Goal: Task Accomplishment & Management: Use online tool/utility

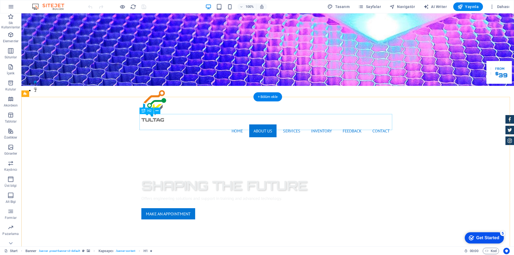
scroll to position [214, 0]
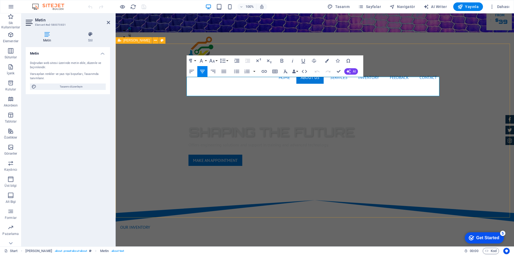
drag, startPoint x: 188, startPoint y: 80, endPoint x: 456, endPoint y: 93, distance: 268.1
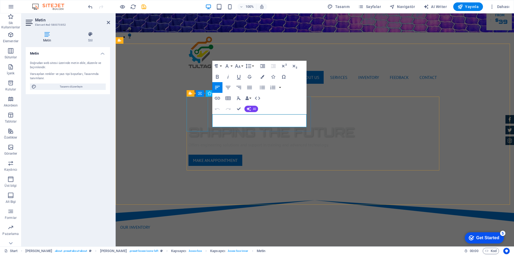
drag, startPoint x: 259, startPoint y: 125, endPoint x: 189, endPoint y: 117, distance: 71.3
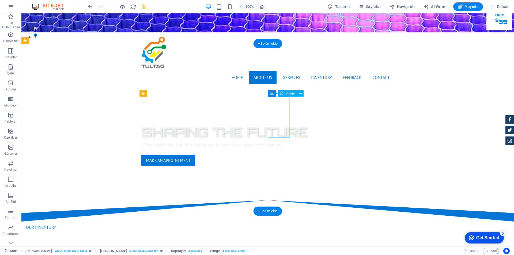
select select "xMidYMid"
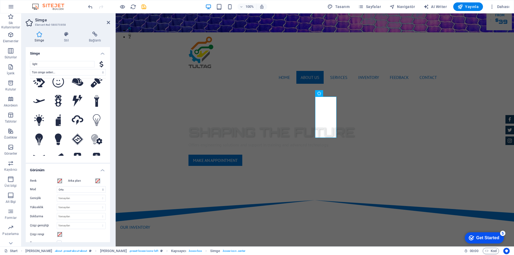
scroll to position [0, 0]
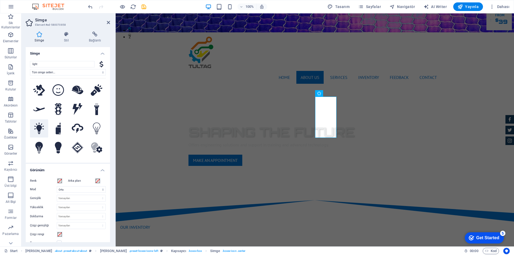
type input "light"
click at [37, 129] on icon at bounding box center [39, 129] width 10 height 12
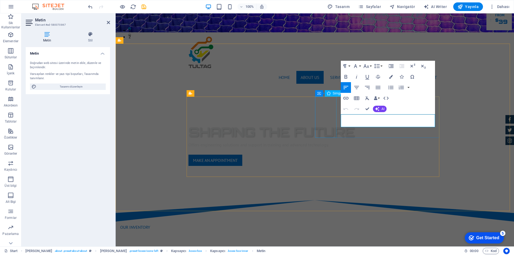
drag, startPoint x: 385, startPoint y: 124, endPoint x: 335, endPoint y: 118, distance: 50.4
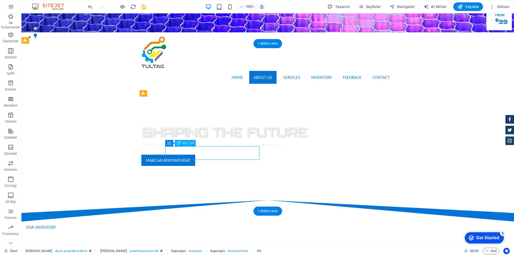
drag, startPoint x: 199, startPoint y: 152, endPoint x: 105, endPoint y: 151, distance: 94.2
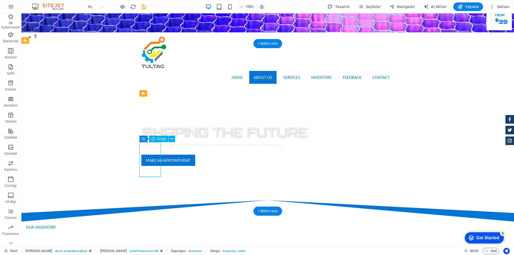
select select "xMidYMid"
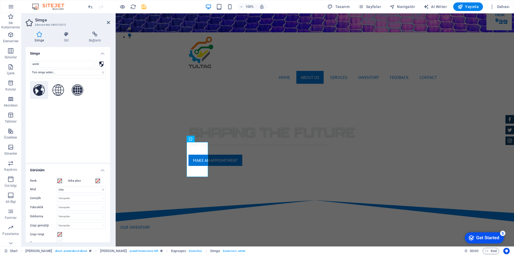
type input "world"
click at [42, 90] on icon at bounding box center [39, 90] width 12 height 12
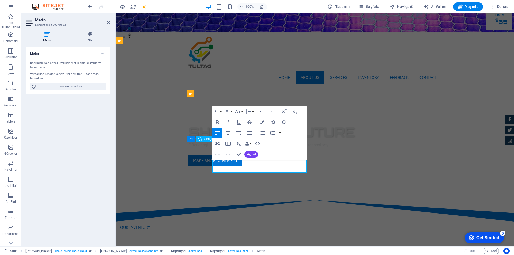
drag, startPoint x: 255, startPoint y: 169, endPoint x: 204, endPoint y: 161, distance: 52.2
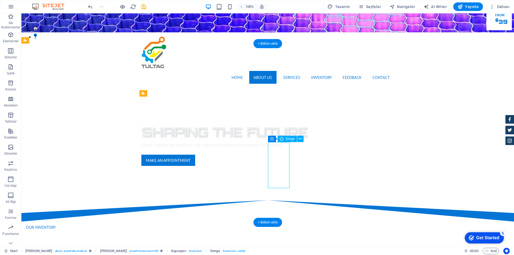
select select "xMidYMid"
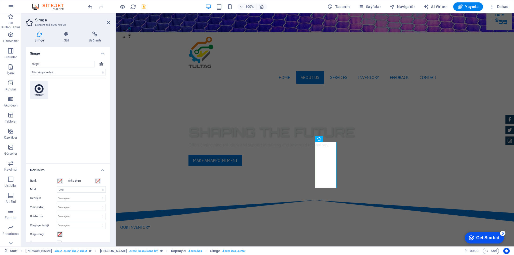
type input "target"
click at [41, 88] on icon at bounding box center [39, 90] width 9 height 12
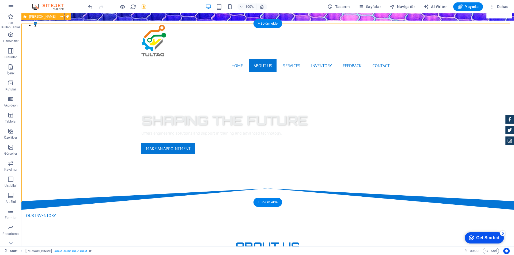
scroll to position [214, 0]
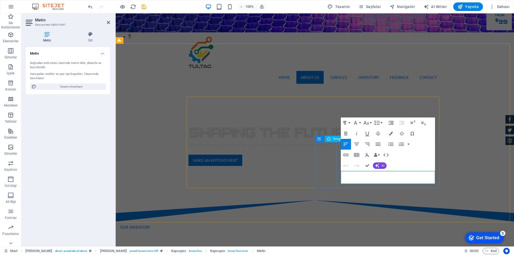
drag, startPoint x: 388, startPoint y: 182, endPoint x: 321, endPoint y: 167, distance: 68.3
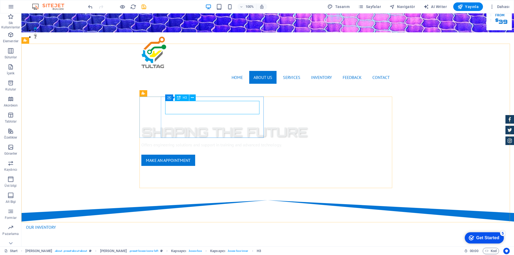
click at [183, 97] on span "H3" at bounding box center [185, 97] width 4 height 3
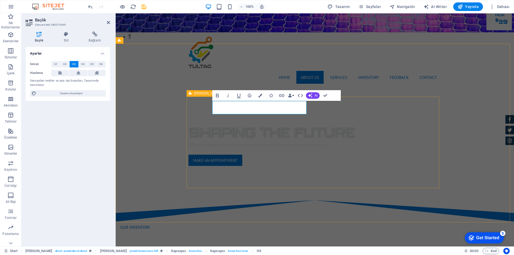
click at [225, 95] on icon at bounding box center [226, 94] width 3 height 6
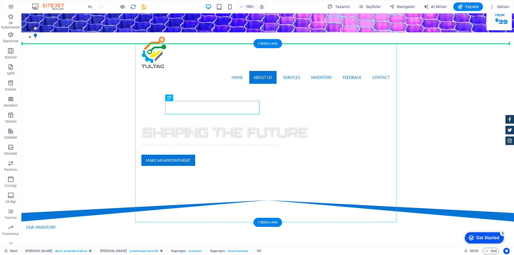
drag, startPoint x: 203, startPoint y: 111, endPoint x: 176, endPoint y: 85, distance: 37.6
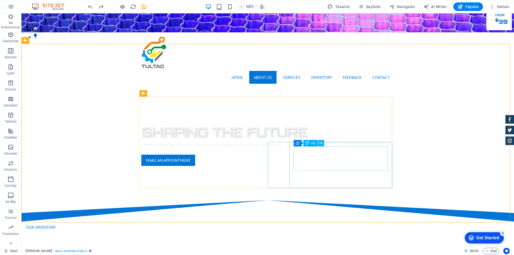
click at [322, 144] on icon at bounding box center [320, 143] width 3 height 6
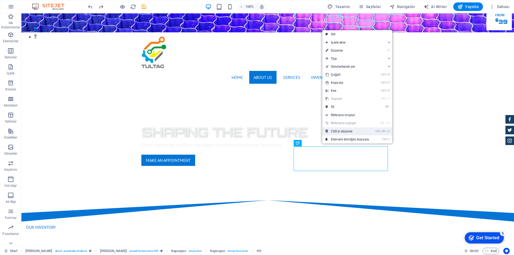
click at [366, 130] on link "Ctrl Alt C CSS'yi düzenle" at bounding box center [347, 131] width 50 height 8
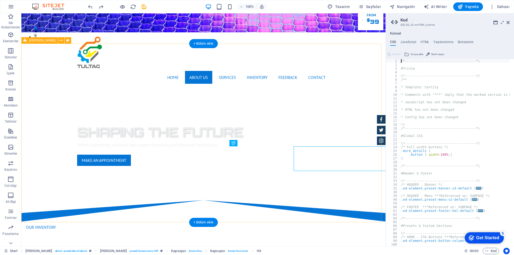
type textarea "font-family: $font-default;"
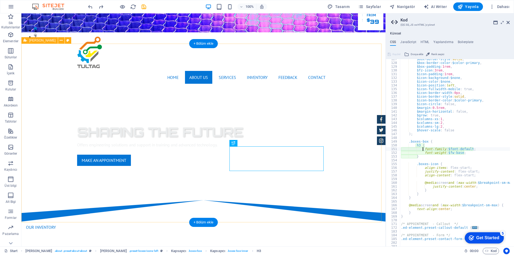
scroll to position [231, 0]
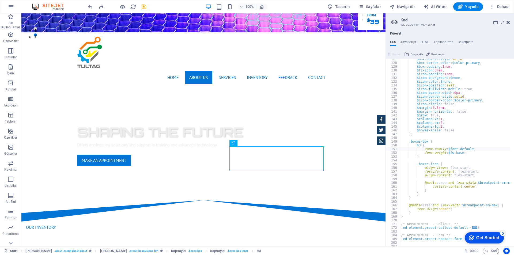
click at [509, 21] on icon at bounding box center [507, 22] width 3 height 4
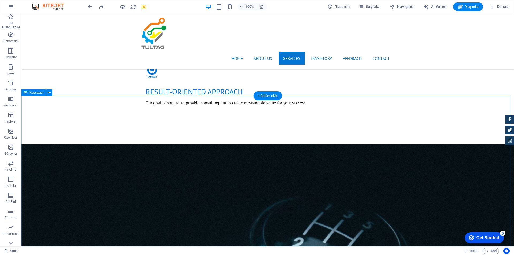
scroll to position [588, 0]
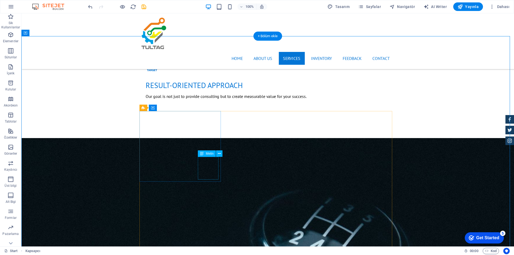
click at [220, 152] on icon at bounding box center [219, 154] width 3 height 6
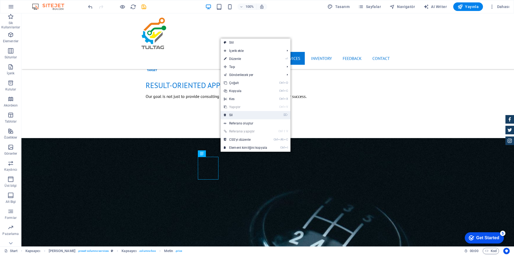
click at [235, 117] on link "⌦ Sil" at bounding box center [245, 115] width 50 height 8
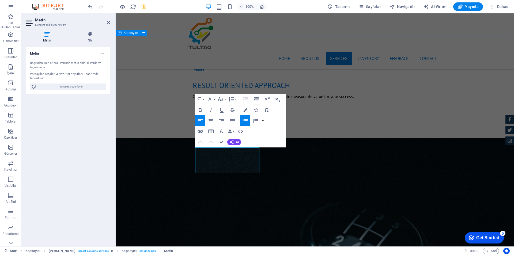
drag, startPoint x: 224, startPoint y: 170, endPoint x: 183, endPoint y: 142, distance: 49.8
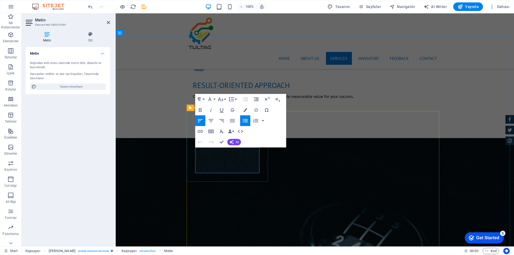
drag, startPoint x: 225, startPoint y: 171, endPoint x: 314, endPoint y: 160, distance: 89.5
click at [231, 120] on icon "button" at bounding box center [232, 120] width 6 height 6
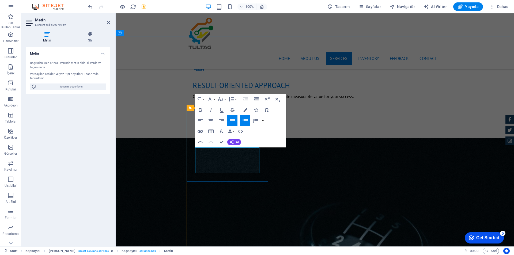
drag, startPoint x: 236, startPoint y: 153, endPoint x: 232, endPoint y: 152, distance: 4.6
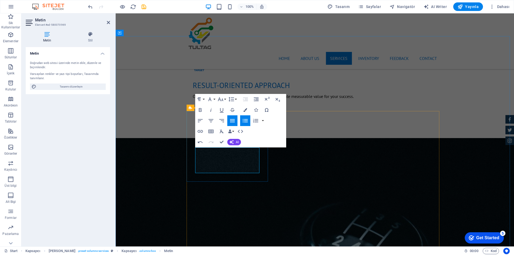
drag, startPoint x: 256, startPoint y: 151, endPoint x: 259, endPoint y: 149, distance: 4.1
click at [220, 120] on icon "button" at bounding box center [221, 120] width 6 height 6
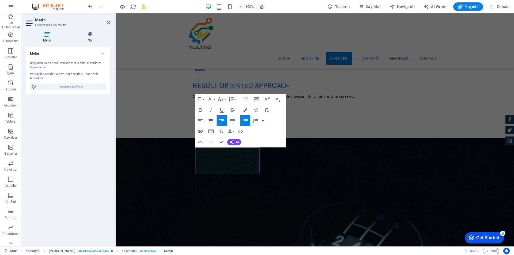
click at [210, 121] on icon "button" at bounding box center [211, 120] width 6 height 6
click at [200, 121] on icon "button" at bounding box center [200, 120] width 5 height 3
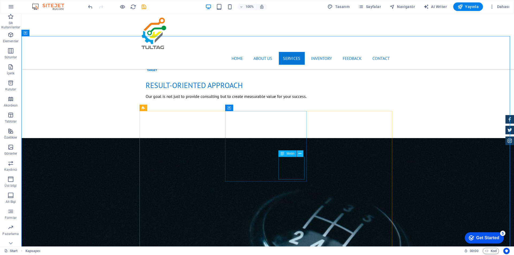
click at [299, 155] on icon at bounding box center [299, 154] width 3 height 6
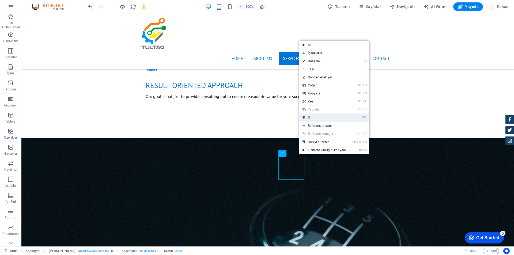
click at [312, 117] on link "⌦ Sil" at bounding box center [324, 117] width 50 height 8
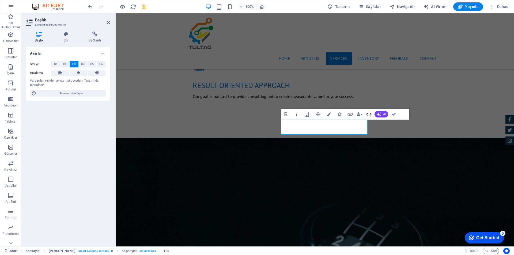
click at [369, 113] on icon "button" at bounding box center [368, 114] width 6 height 6
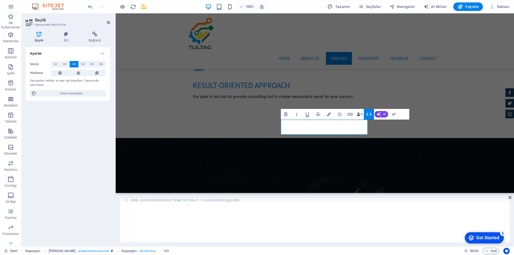
click at [369, 113] on icon "button" at bounding box center [368, 114] width 6 height 6
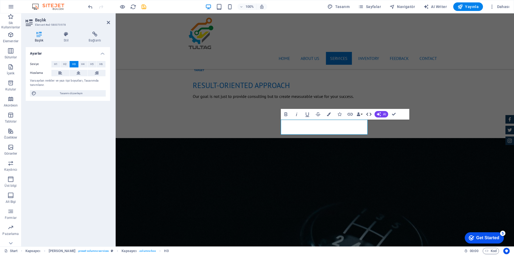
click at [369, 113] on icon "button" at bounding box center [368, 114] width 6 height 6
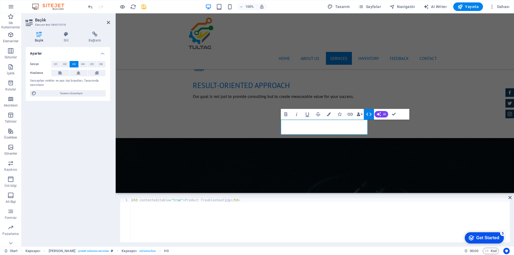
click at [366, 114] on icon "button" at bounding box center [368, 114] width 6 height 6
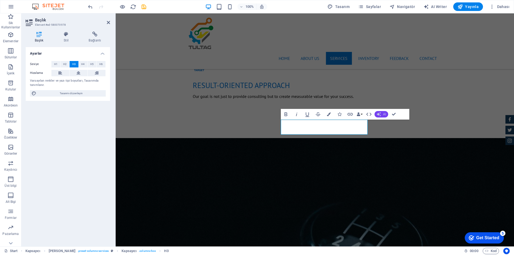
click at [385, 113] on span "AI" at bounding box center [384, 114] width 3 height 3
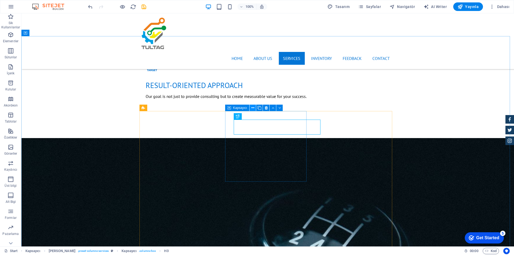
click at [252, 108] on icon at bounding box center [252, 108] width 3 height 6
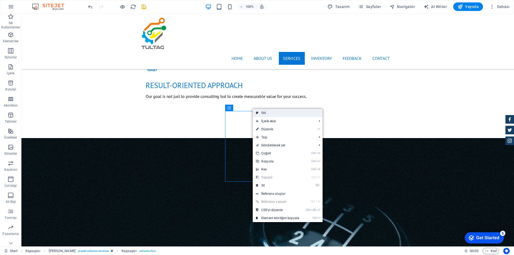
click at [266, 111] on link "Stil" at bounding box center [288, 113] width 70 height 8
select select "px"
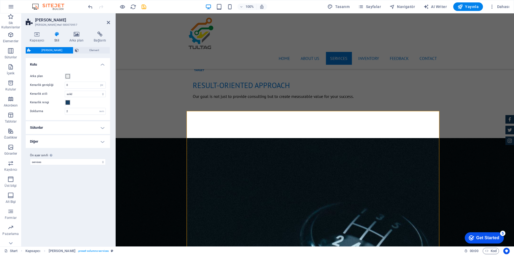
click at [69, 128] on h4 "Sütunlar" at bounding box center [68, 127] width 84 height 13
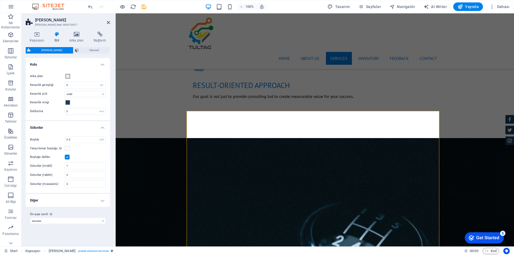
click at [66, 201] on h4 "Diğer" at bounding box center [68, 200] width 84 height 13
click at [87, 48] on span "Element" at bounding box center [94, 50] width 28 height 6
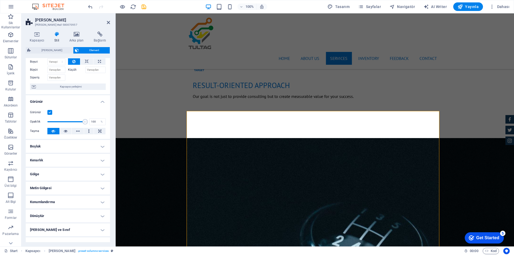
scroll to position [0, 0]
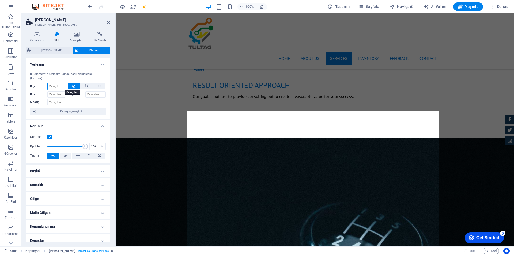
click at [53, 87] on select "Varsayılan otomatik px % 1/1 1/2 1/3 1/4 1/5 1/6 1/7 1/8 1/9 1/10" at bounding box center [56, 86] width 17 height 6
select select "1/2"
click at [57, 83] on select "Varsayılan otomatik px % 1/1 1/2 1/3 1/4 1/5 1/6 1/7 1/8 1/9 1/10" at bounding box center [56, 86] width 17 height 6
type input "50"
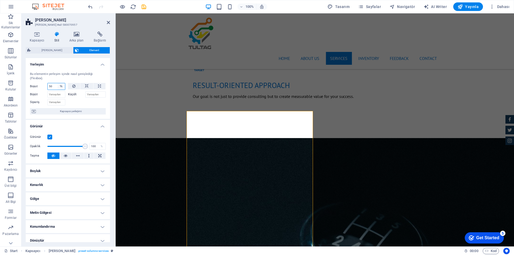
click at [62, 86] on select "Varsayılan otomatik px % 1/1 1/2 1/3 1/4 1/5 1/6 1/7 1/8 1/9 1/10" at bounding box center [61, 86] width 7 height 6
select select "1/1"
click at [58, 83] on select "Varsayılan otomatik px % 1/1 1/2 1/3 1/4 1/5 1/6 1/7 1/8 1/9 1/10" at bounding box center [61, 86] width 7 height 6
type input "100"
select select "%"
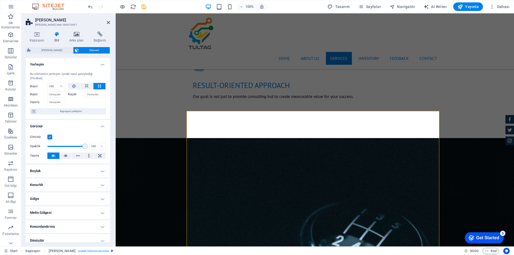
click at [77, 100] on div at bounding box center [87, 102] width 38 height 8
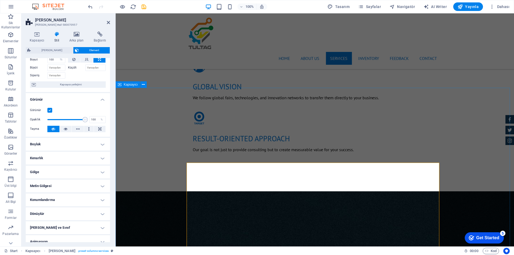
scroll to position [535, 0]
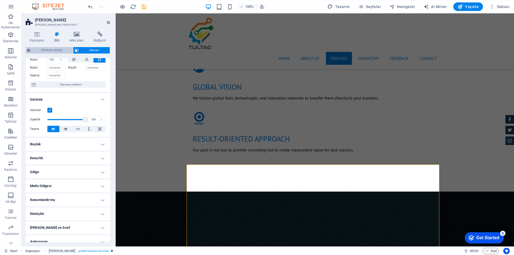
click at [51, 51] on span "[PERSON_NAME]" at bounding box center [51, 50] width 39 height 6
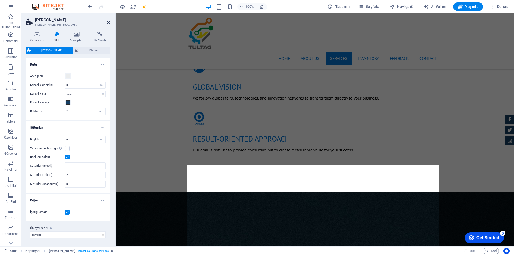
click at [109, 24] on icon at bounding box center [108, 22] width 3 height 4
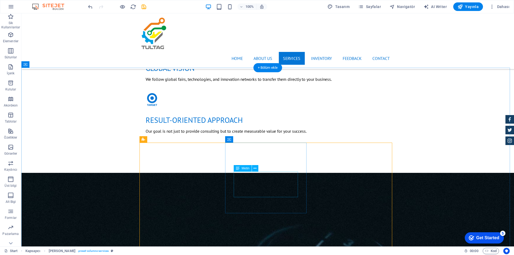
scroll to position [562, 0]
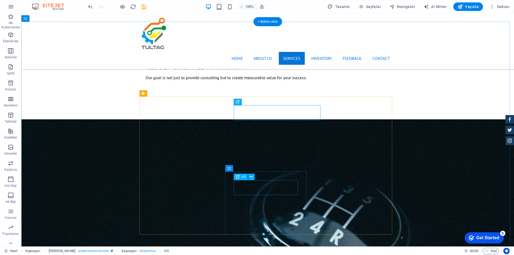
scroll to position [615, 0]
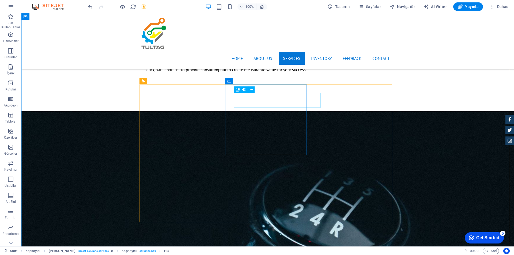
click at [243, 90] on span "H3" at bounding box center [244, 89] width 4 height 3
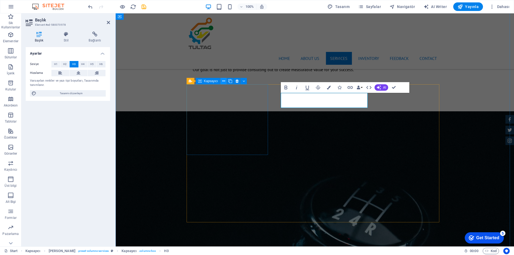
click at [223, 81] on icon at bounding box center [223, 81] width 3 height 6
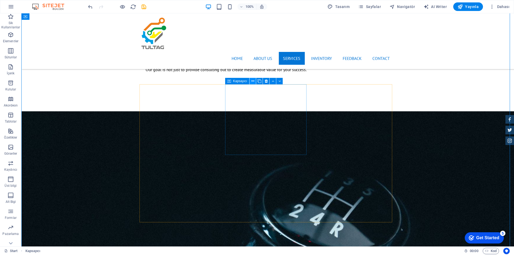
click at [251, 82] on icon at bounding box center [252, 81] width 3 height 6
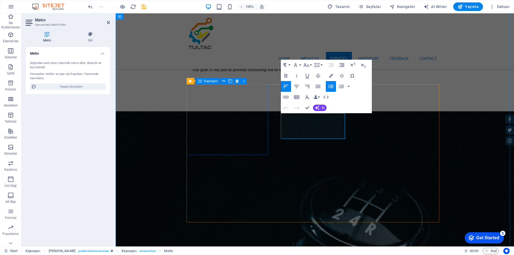
drag, startPoint x: 299, startPoint y: 136, endPoint x: 262, endPoint y: 110, distance: 44.7
click at [328, 85] on icon "button" at bounding box center [330, 86] width 6 height 6
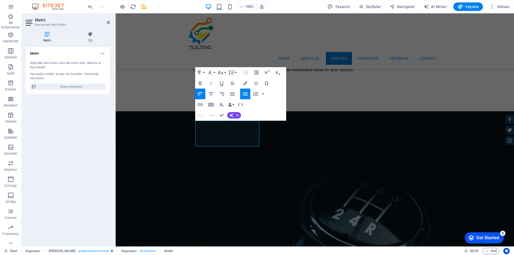
click at [246, 94] on icon "button" at bounding box center [244, 93] width 5 height 3
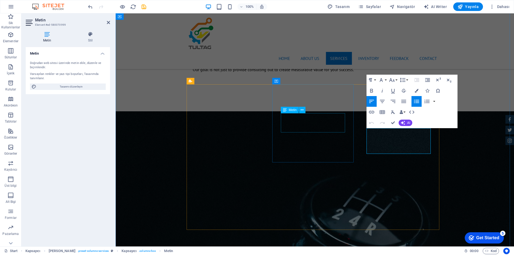
drag, startPoint x: 397, startPoint y: 151, endPoint x: 344, endPoint y: 124, distance: 59.7
click at [414, 102] on icon "button" at bounding box center [416, 101] width 6 height 6
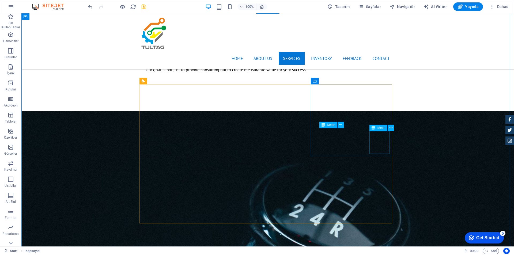
click at [390, 129] on icon at bounding box center [390, 128] width 3 height 6
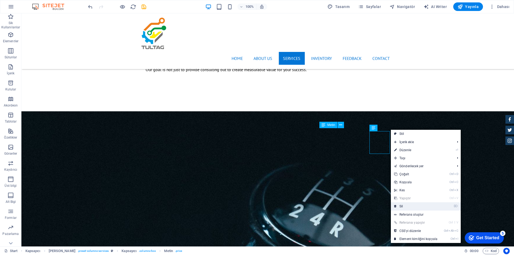
click at [411, 208] on link "⌦ Sil" at bounding box center [416, 206] width 50 height 8
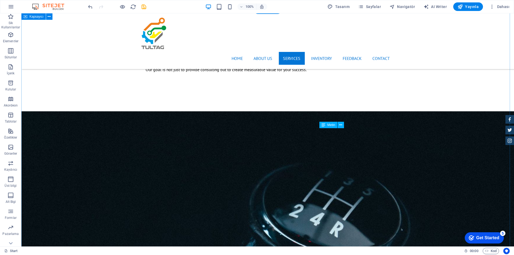
click at [219, 196] on icon at bounding box center [218, 196] width 3 height 6
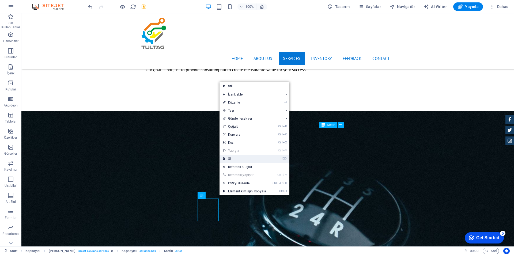
click at [239, 160] on link "⌦ Sil" at bounding box center [244, 159] width 50 height 8
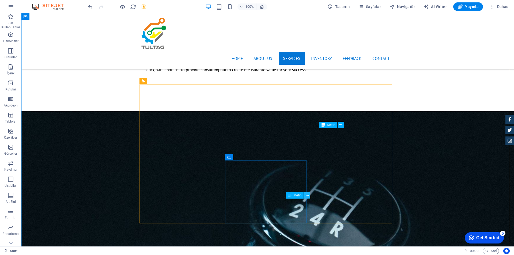
click at [307, 197] on icon at bounding box center [306, 196] width 3 height 6
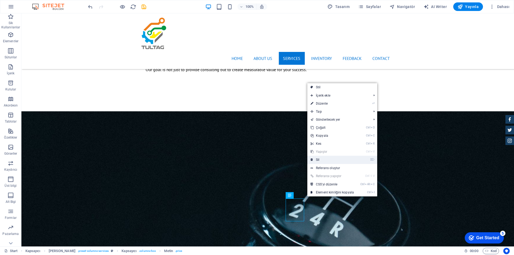
click at [323, 160] on link "⌦ Sil" at bounding box center [332, 160] width 50 height 8
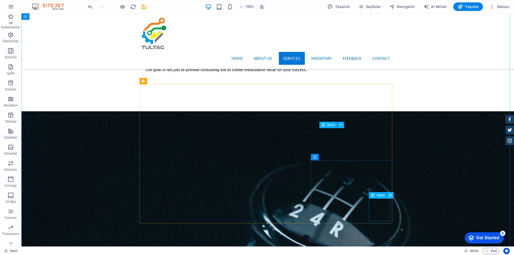
click at [391, 193] on icon at bounding box center [390, 196] width 3 height 6
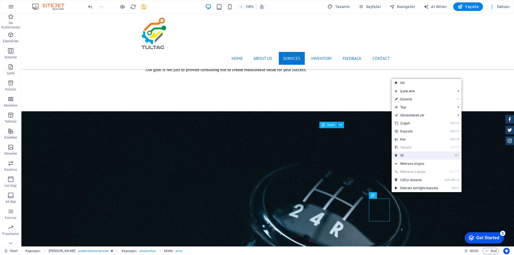
click at [407, 157] on link "⌦ Sil" at bounding box center [416, 155] width 50 height 8
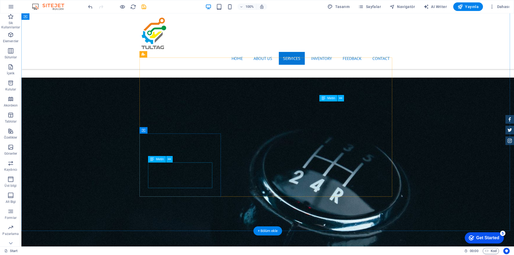
scroll to position [642, 0]
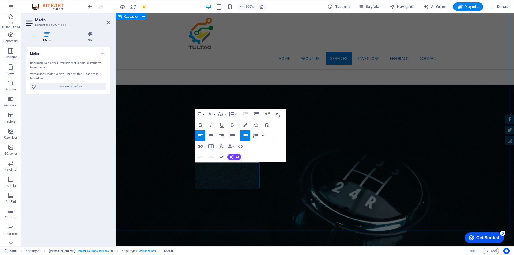
drag, startPoint x: 223, startPoint y: 185, endPoint x: 179, endPoint y: 154, distance: 53.5
click at [242, 135] on icon "button" at bounding box center [245, 135] width 6 height 6
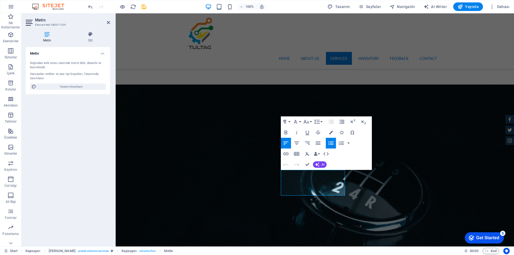
click at [331, 144] on icon "button" at bounding box center [330, 143] width 6 height 6
drag, startPoint x: 319, startPoint y: 193, endPoint x: 278, endPoint y: 167, distance: 48.0
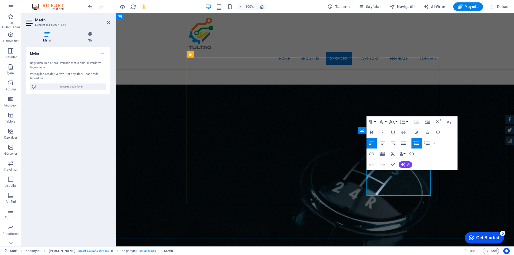
drag, startPoint x: 400, startPoint y: 193, endPoint x: 366, endPoint y: 166, distance: 43.6
click at [414, 141] on icon "button" at bounding box center [416, 143] width 6 height 6
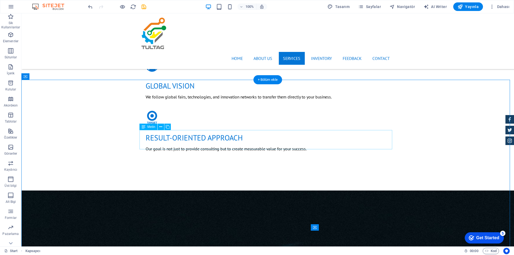
scroll to position [535, 0]
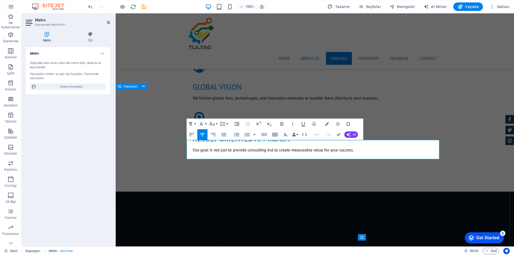
drag, startPoint x: 425, startPoint y: 156, endPoint x: 183, endPoint y: 142, distance: 241.7
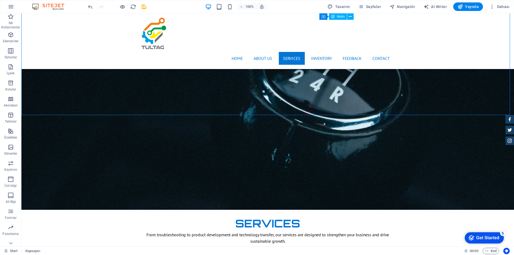
scroll to position [749, 0]
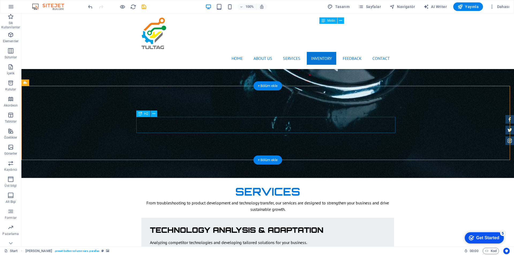
scroll to position [829, 0]
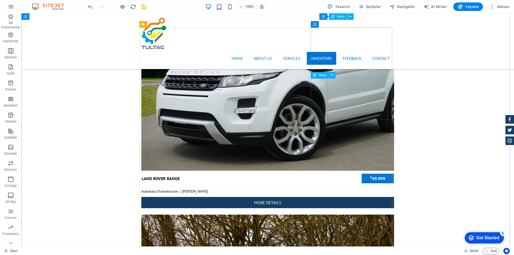
scroll to position [1685, 0]
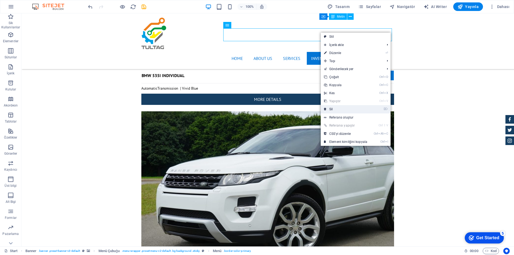
click at [332, 107] on link "⌦ Sil" at bounding box center [345, 109] width 50 height 8
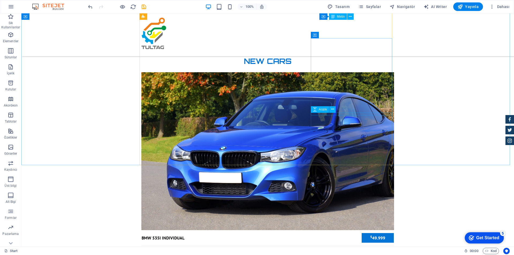
scroll to position [1498, 0]
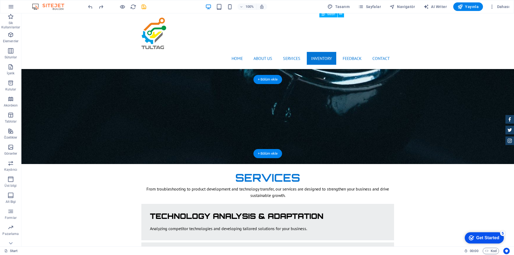
scroll to position [802, 0]
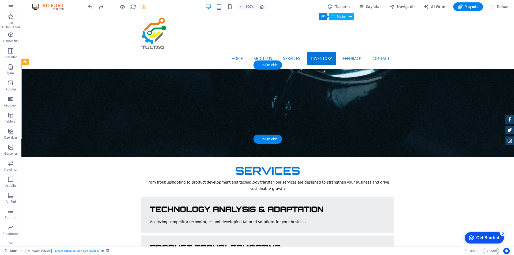
drag, startPoint x: 456, startPoint y: 77, endPoint x: 362, endPoint y: 77, distance: 94.2
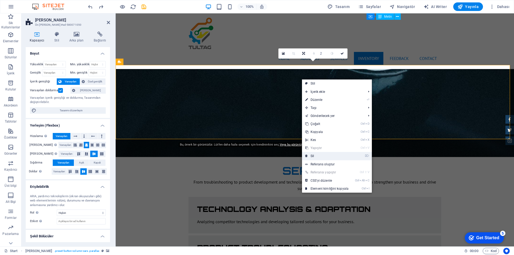
click at [319, 158] on link "⌦ Sil" at bounding box center [327, 156] width 50 height 8
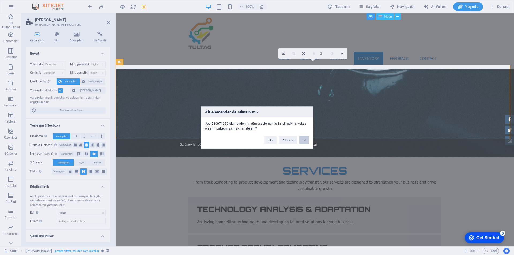
click at [304, 141] on button "Sil" at bounding box center [304, 140] width 10 height 8
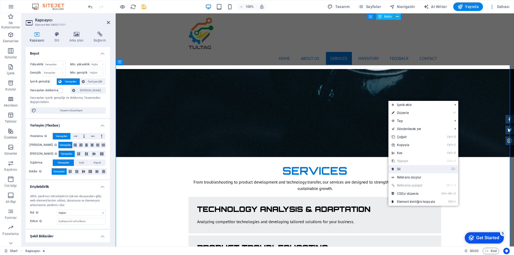
click at [421, 167] on link "⌦ Sil" at bounding box center [413, 169] width 50 height 8
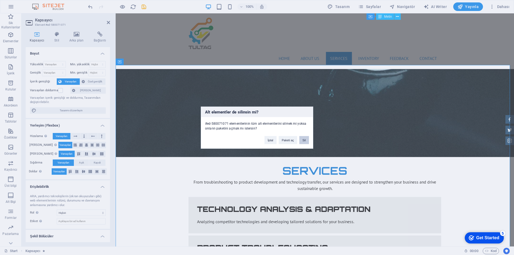
click at [304, 140] on button "Sil" at bounding box center [304, 140] width 10 height 8
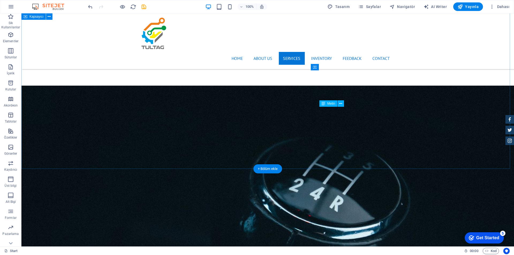
scroll to position [776, 0]
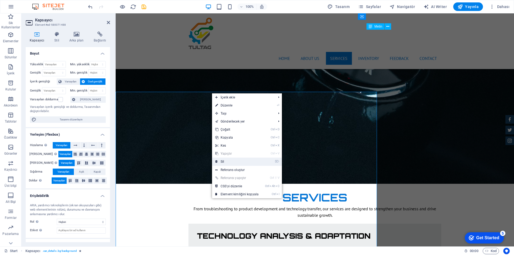
click at [228, 160] on link "⌦ Sil" at bounding box center [237, 162] width 50 height 8
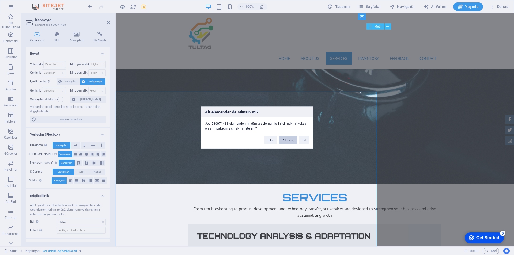
click at [291, 140] on button "Paketi aç" at bounding box center [287, 140] width 18 height 8
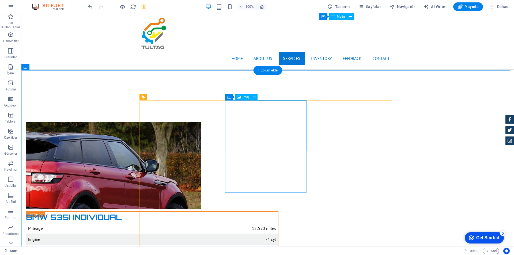
scroll to position [1182, 0]
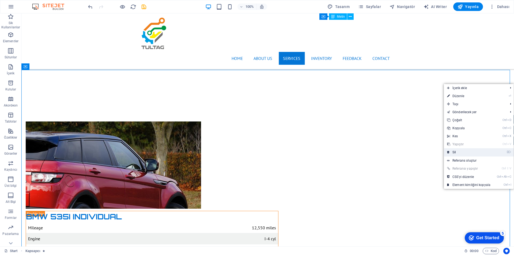
click at [456, 153] on link "⌦ Sil" at bounding box center [468, 152] width 50 height 8
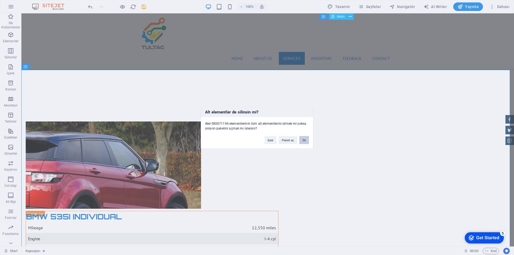
click at [307, 141] on button "Sil" at bounding box center [304, 140] width 10 height 8
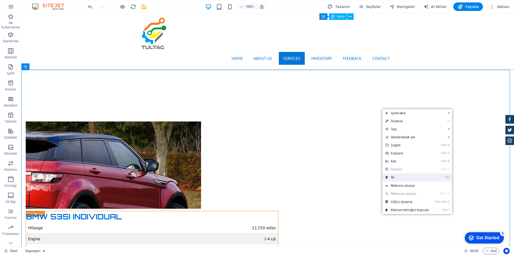
click at [407, 181] on link "⌦ Sil" at bounding box center [407, 177] width 50 height 8
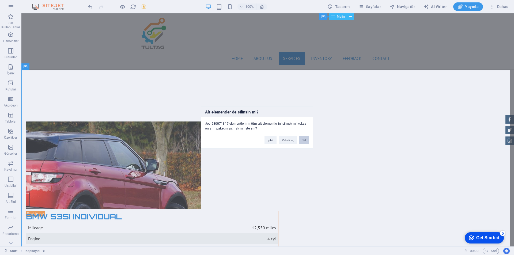
click at [304, 139] on button "Sil" at bounding box center [304, 140] width 10 height 8
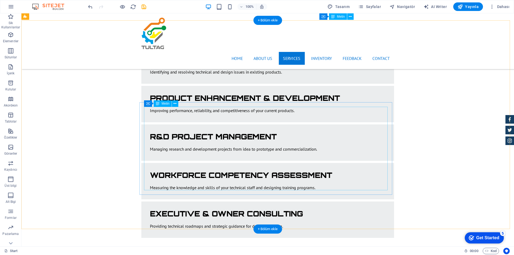
scroll to position [941, 0]
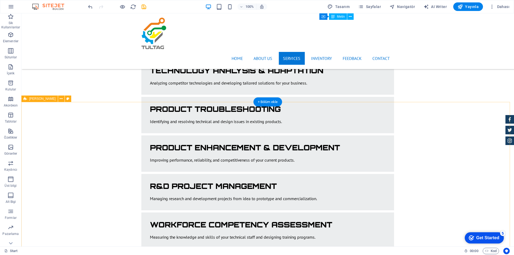
click at [60, 100] on icon at bounding box center [61, 99] width 3 height 6
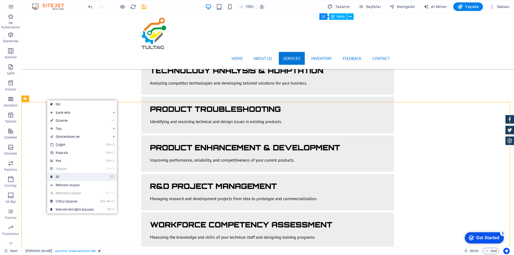
click at [60, 174] on link "⌦ Sil" at bounding box center [72, 177] width 50 height 8
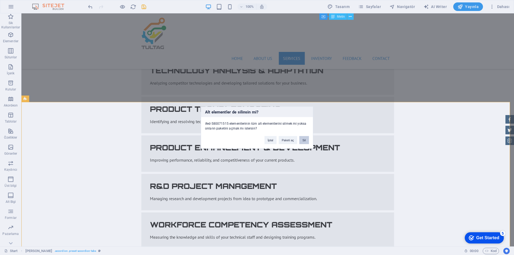
click at [304, 140] on button "Sil" at bounding box center [304, 140] width 10 height 8
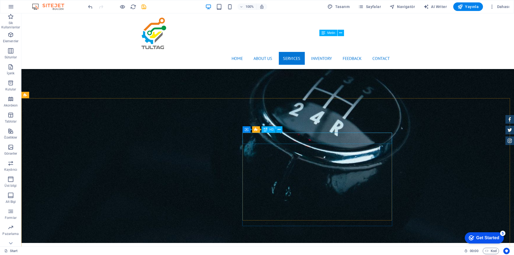
scroll to position [781, 0]
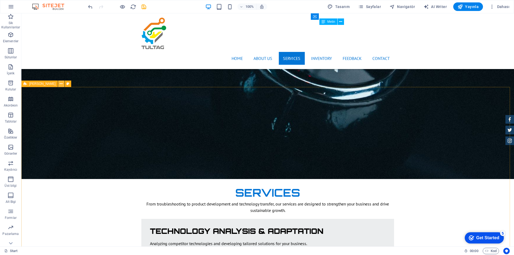
click at [60, 84] on icon at bounding box center [61, 84] width 3 height 6
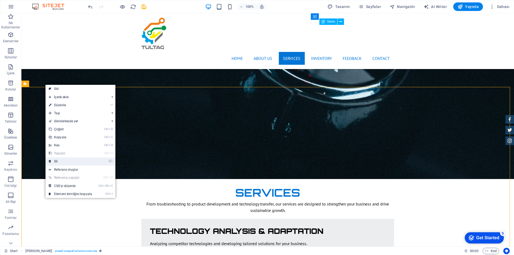
click at [57, 163] on link "⌦ Sil" at bounding box center [70, 161] width 50 height 8
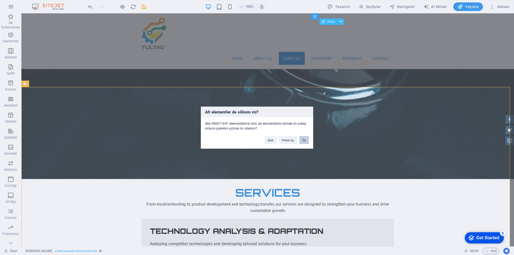
click at [306, 141] on button "Sil" at bounding box center [304, 140] width 10 height 8
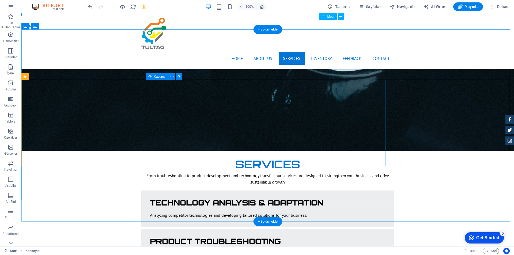
scroll to position [754, 0]
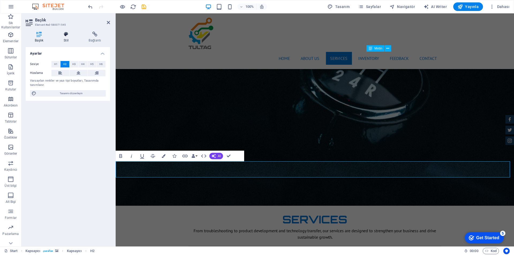
click at [66, 37] on h4 "Stil" at bounding box center [67, 37] width 25 height 11
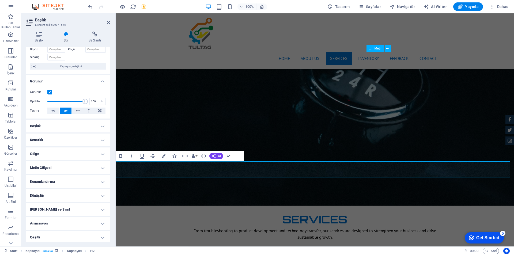
scroll to position [36, 0]
click at [163, 154] on icon "button" at bounding box center [164, 156] width 4 height 4
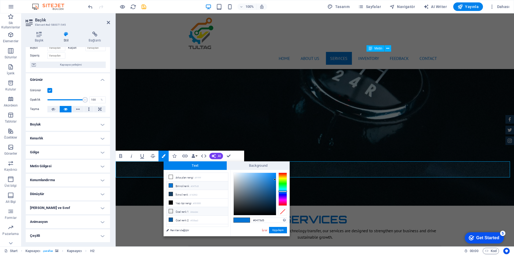
click at [171, 210] on icon at bounding box center [171, 211] width 4 height 4
drag, startPoint x: 235, startPoint y: 175, endPoint x: 228, endPoint y: 168, distance: 9.8
click at [228, 168] on div "Text Background less Arka plan rengi #ffffff Birincil renk #0475d5 İkincil renk" at bounding box center [226, 198] width 126 height 75
type input "#000000"
click at [278, 230] on button "Uygulayın" at bounding box center [278, 230] width 18 height 6
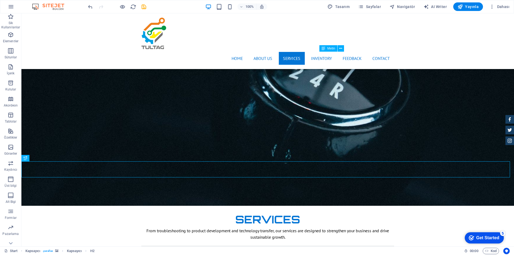
click at [257, 114] on div "H1 Banner Kapsayıcı Kapsayıcı Ön ayar HTML Ön ayar Ön ayar H2 Metin Aralık Kaps…" at bounding box center [267, 129] width 492 height 233
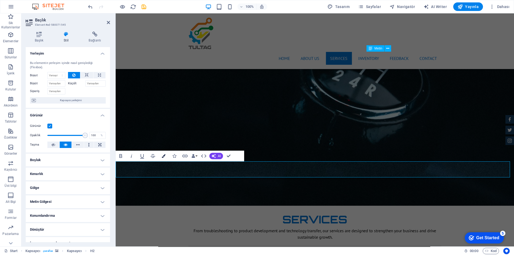
click at [163, 157] on icon "button" at bounding box center [164, 156] width 4 height 4
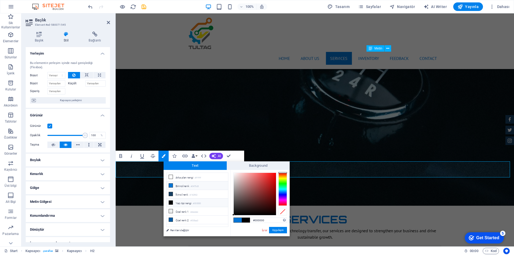
click at [171, 201] on icon at bounding box center [171, 203] width 4 height 4
type input "#ffffff"
drag, startPoint x: 242, startPoint y: 196, endPoint x: 232, endPoint y: 173, distance: 25.0
click at [234, 173] on div at bounding box center [255, 194] width 42 height 42
click at [279, 230] on button "Uygulayın" at bounding box center [278, 230] width 18 height 6
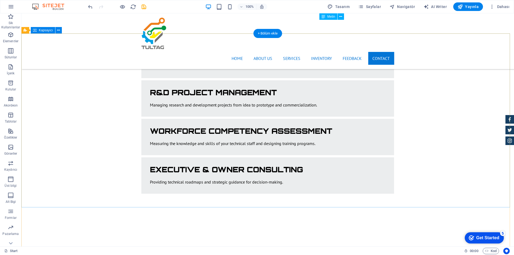
scroll to position [1000, 0]
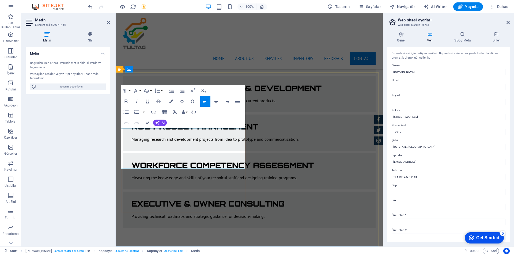
drag, startPoint x: 128, startPoint y: 140, endPoint x: 158, endPoint y: 140, distance: 30.0
drag, startPoint x: 159, startPoint y: 140, endPoint x: 181, endPoint y: 142, distance: 22.1
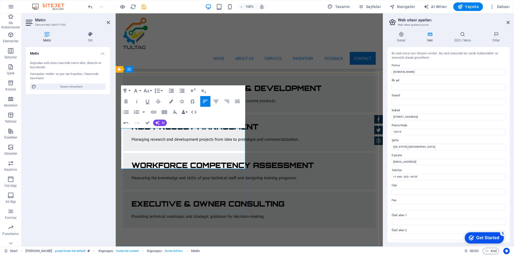
drag, startPoint x: 129, startPoint y: 140, endPoint x: 156, endPoint y: 143, distance: 26.9
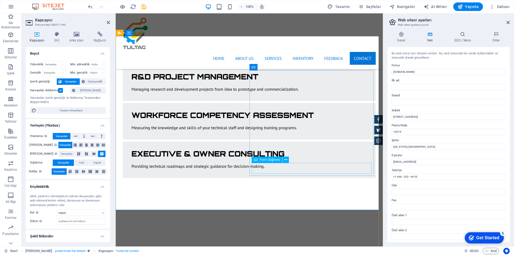
scroll to position [1054, 0]
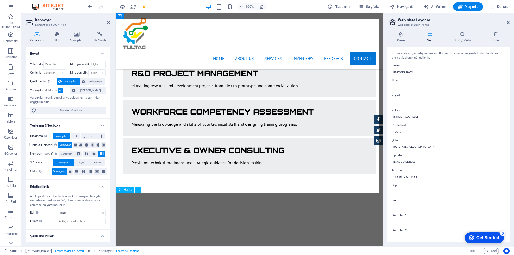
select select "1"
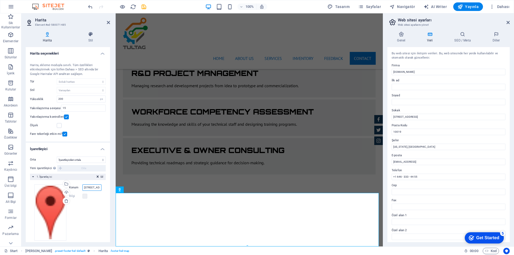
click at [93, 189] on input "1601 Broadway, 10019 New York, NY" at bounding box center [91, 187] width 19 height 6
drag, startPoint x: 82, startPoint y: 186, endPoint x: 114, endPoint y: 192, distance: 33.4
click at [114, 192] on aside "Harita Element #ed-580071485 Harita Stil Harita seçenekleri Harita merkezi 1601…" at bounding box center [68, 129] width 94 height 233
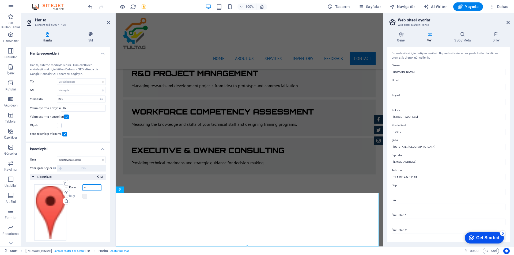
scroll to position [0, 0]
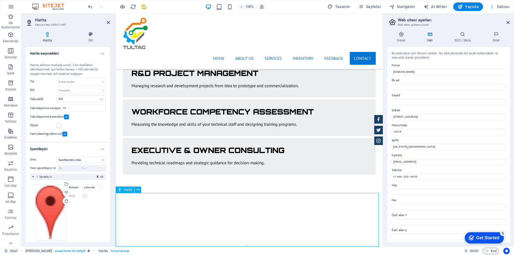
drag, startPoint x: 246, startPoint y: 232, endPoint x: 250, endPoint y: 221, distance: 11.6
click at [94, 186] on input "ostim tek" at bounding box center [91, 187] width 19 height 6
type input "ostim teknik"
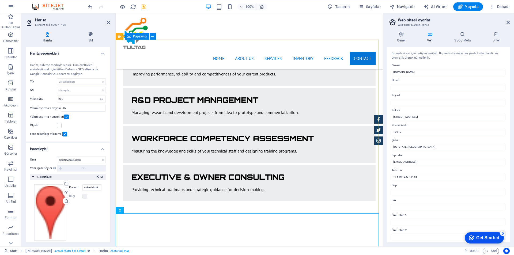
scroll to position [1054, 0]
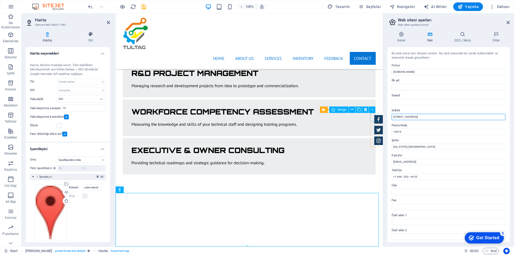
drag, startPoint x: 534, startPoint y: 129, endPoint x: 370, endPoint y: 115, distance: 164.8
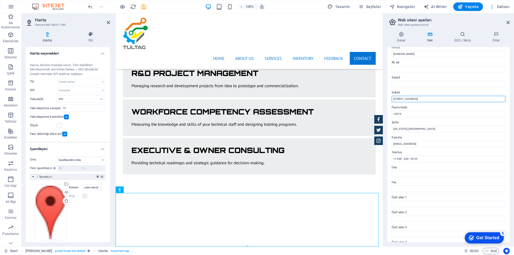
scroll to position [27, 0]
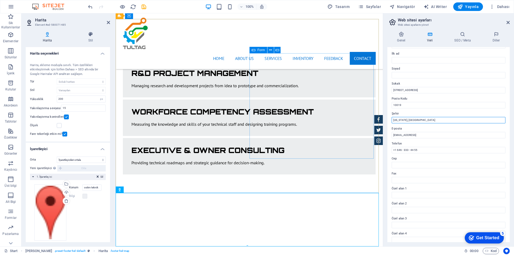
drag, startPoint x: 534, startPoint y: 133, endPoint x: 353, endPoint y: 119, distance: 181.4
type input "[GEOGRAPHIC_DATA]"
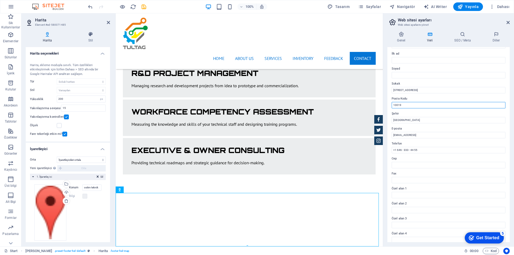
drag, startPoint x: 411, startPoint y: 106, endPoint x: 383, endPoint y: 106, distance: 27.8
click at [383, 106] on aside "Web sitesi ayarları Web sitesi ayarlarını yönet Genel Veri SEO / Meta Diller We…" at bounding box center [448, 129] width 131 height 233
drag, startPoint x: 532, startPoint y: 105, endPoint x: 382, endPoint y: 90, distance: 151.0
paste input "Ostim, 100. Yıl Blv 55/F, 06374 Yenimahalle/Ankara"
drag, startPoint x: 456, startPoint y: 90, endPoint x: 445, endPoint y: 90, distance: 11.0
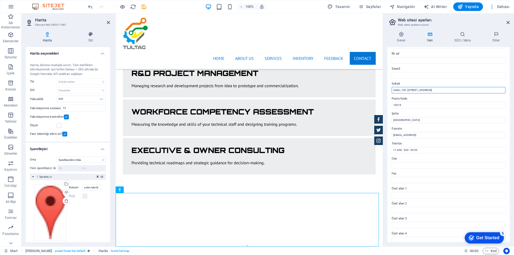
click at [445, 90] on input "Ostim, 100. Yıl Blv 55/F, 06374 Yenimahalle/Ankara" at bounding box center [448, 90] width 114 height 6
drag, startPoint x: 429, startPoint y: 90, endPoint x: 421, endPoint y: 90, distance: 8.0
click at [421, 90] on input "Ostim, 100. Yıl Blv 55/F, 06374 Yenimahalle/Ankara" at bounding box center [448, 90] width 114 height 6
type input "Ostim, 100. Yıl Blv 55/F, Yenimahalle/Ankara"
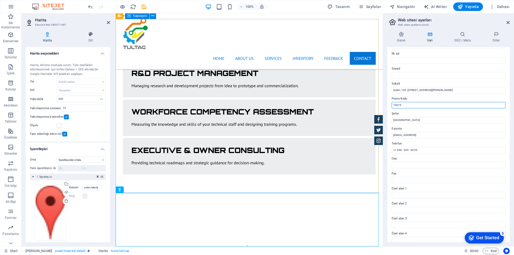
drag, startPoint x: 522, startPoint y: 118, endPoint x: 374, endPoint y: 104, distance: 148.6
paste input "06374"
type input "06374"
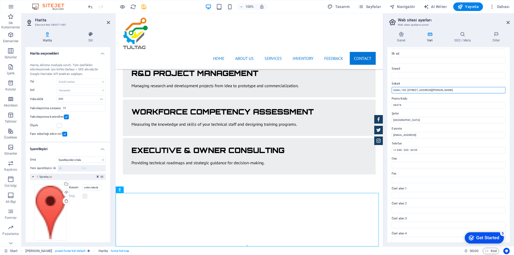
drag, startPoint x: 448, startPoint y: 92, endPoint x: 422, endPoint y: 89, distance: 26.4
click at [422, 89] on input "Ostim, 100. Yıl Blv 55/F, Yenimahalle/Ankara" at bounding box center [448, 90] width 114 height 6
click at [454, 89] on input "Ostim, 100. Yıl Blv 55/F, Yenimahalle/Ankara" at bounding box center [448, 90] width 114 height 6
drag, startPoint x: 452, startPoint y: 91, endPoint x: 436, endPoint y: 91, distance: 16.3
click at [436, 91] on input "Ostim, 100. Yıl Blv 55/F, Yenimahalle/Ankara" at bounding box center [448, 90] width 114 height 6
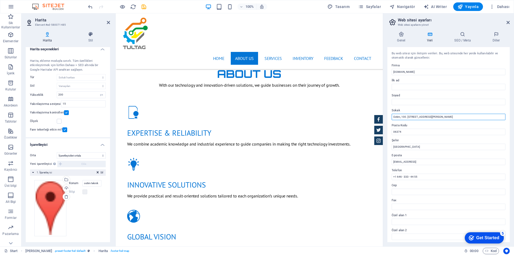
scroll to position [0, 0]
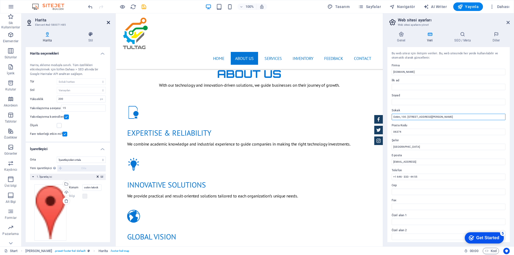
type input "Ostim, 100. [STREET_ADDRESS][PERSON_NAME]"
click at [109, 22] on icon at bounding box center [108, 22] width 3 height 4
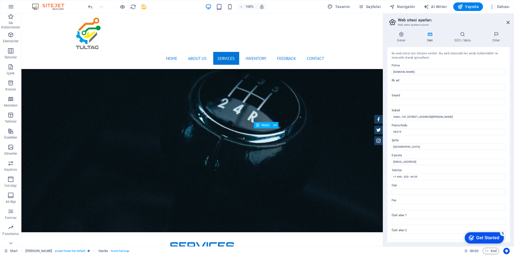
scroll to position [653, 0]
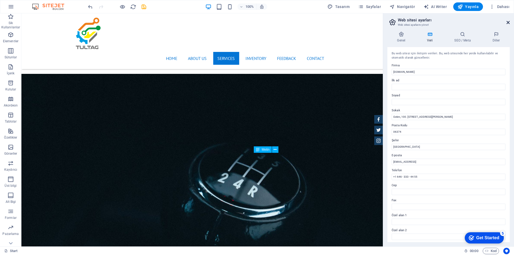
click at [508, 23] on icon at bounding box center [507, 22] width 3 height 4
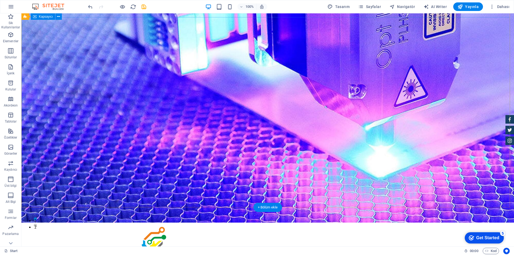
scroll to position [0, 0]
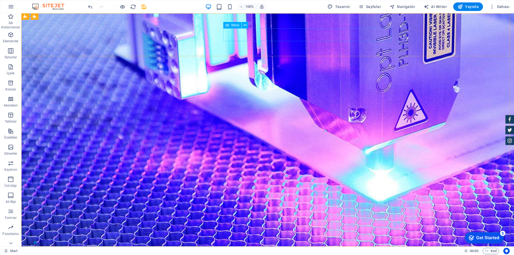
click at [236, 25] on span "Menü" at bounding box center [235, 25] width 8 height 3
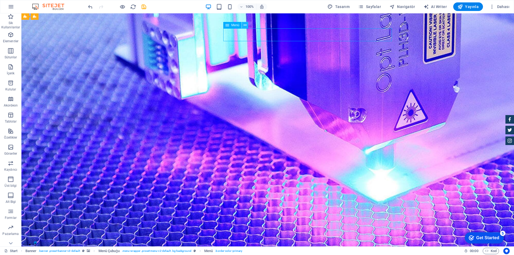
click at [246, 25] on button at bounding box center [245, 25] width 6 height 6
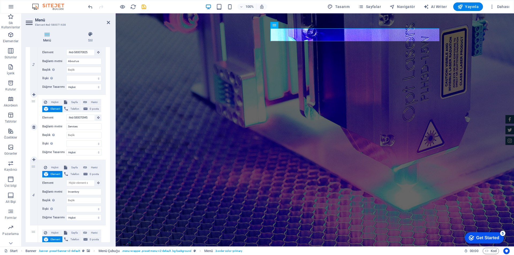
scroll to position [160, 0]
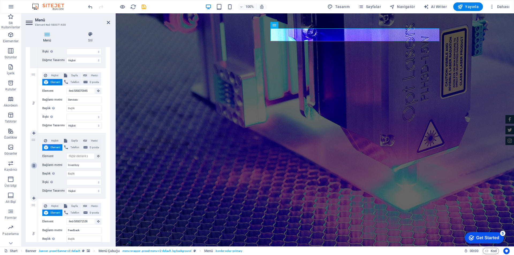
click at [33, 165] on icon at bounding box center [33, 166] width 3 height 4
select select
type input "#ed-580071536"
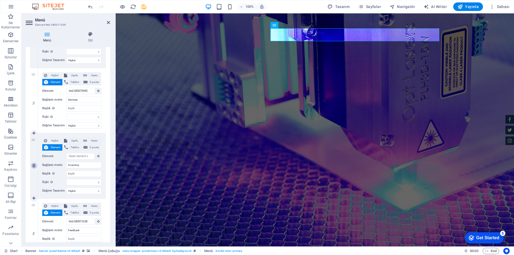
type input "Feedback"
select select
type input "#ed-580071440"
type input "Contact"
select select
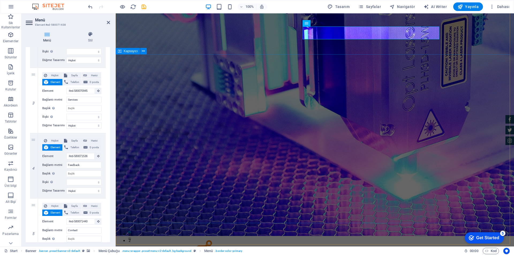
scroll to position [0, 0]
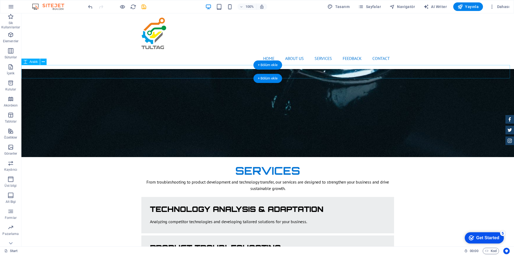
scroll to position [722, 0]
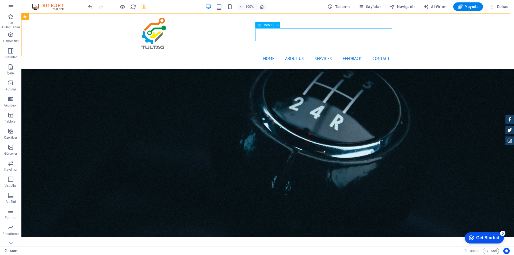
click at [349, 52] on nav "Home About us Services Feedback Contact" at bounding box center [267, 58] width 253 height 13
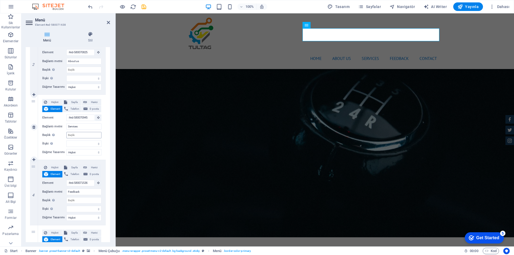
scroll to position [160, 0]
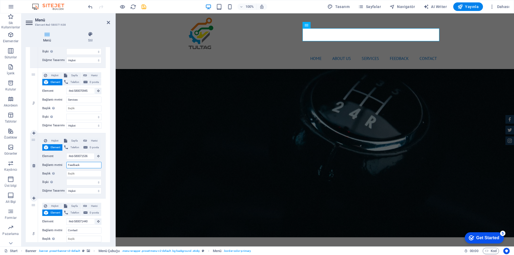
drag, startPoint x: 83, startPoint y: 165, endPoint x: 63, endPoint y: 164, distance: 20.3
click at [63, 164] on div "Bağlantı metni Feedback" at bounding box center [71, 165] width 59 height 6
click at [84, 168] on div "Hiçbiri Sayfa Harici Element Telefon E-posta Sayfa Start Subpage Legal Notice P…" at bounding box center [71, 161] width 59 height 48
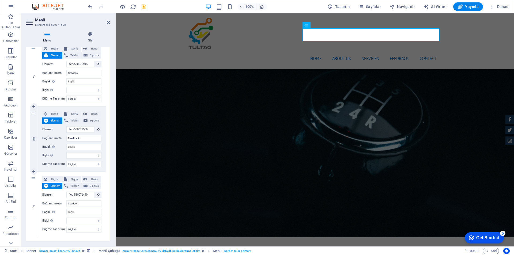
click at [52, 119] on span "Element" at bounding box center [55, 120] width 11 height 6
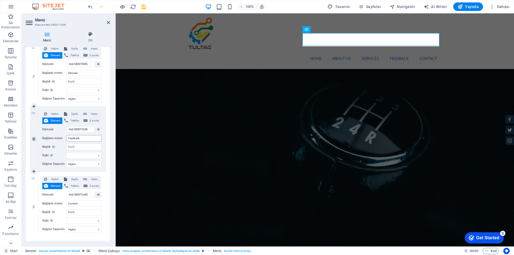
scroll to position [679, 0]
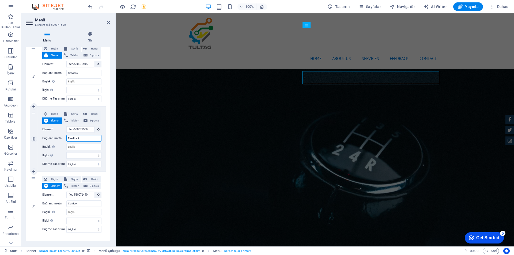
click at [80, 140] on input "Feedback" at bounding box center [83, 138] width 35 height 6
click at [93, 139] on input "Feedback" at bounding box center [83, 138] width 35 height 6
drag, startPoint x: 93, startPoint y: 139, endPoint x: 38, endPoint y: 138, distance: 55.4
click at [38, 138] on div "4 Hiçbiri Sayfa Harici Element Telefon E-posta Sayfa Start Subpage Legal Notice…" at bounding box center [68, 138] width 76 height 65
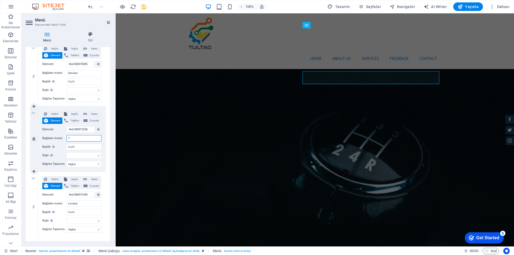
type input "TE"
select select
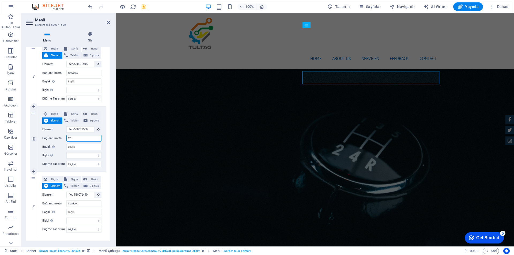
select select
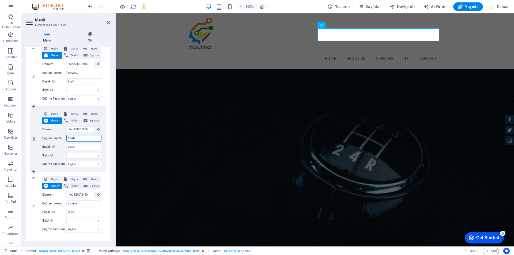
type input "TEAMS"
select select
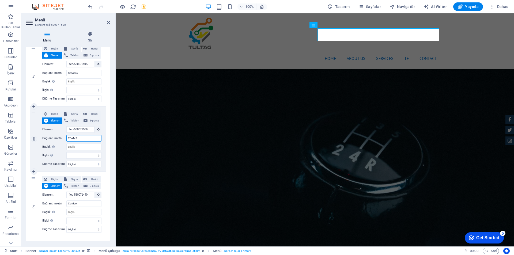
select select
type input "TEAMS"
click at [104, 145] on div "Hiçbiri Sayfa Harici Element Telefon E-posta Sayfa Start Subpage Legal Notice P…" at bounding box center [72, 138] width 68 height 65
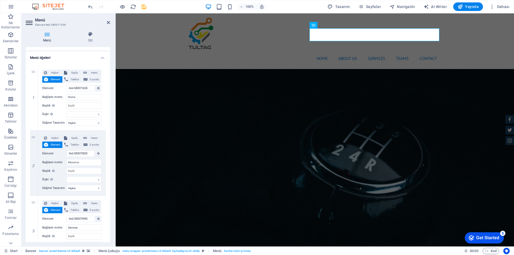
scroll to position [0, 0]
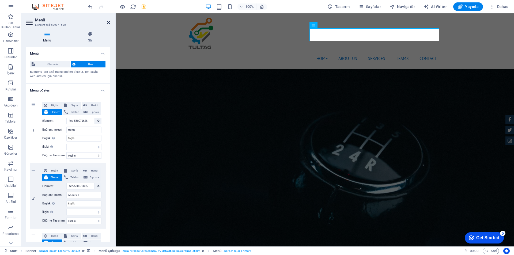
click at [107, 22] on icon at bounding box center [108, 22] width 3 height 4
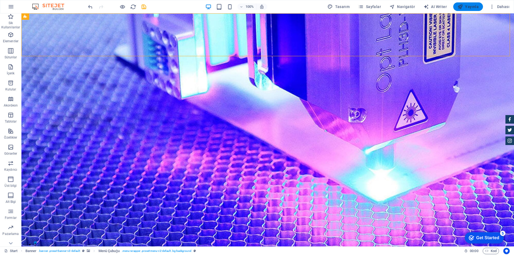
click at [469, 5] on span "Yayınla" at bounding box center [467, 6] width 21 height 5
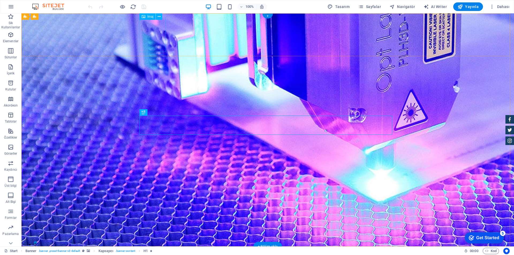
select select "px"
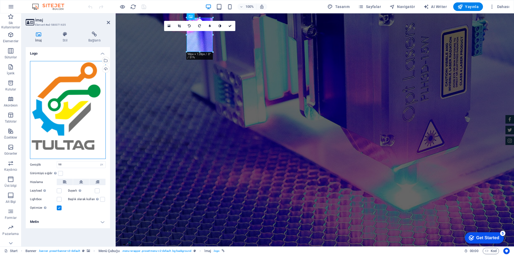
click at [88, 109] on div "Dosyaları buraya sürükleyin, dosyaları seçmek için tıklayın veya Dosyalardan ya…" at bounding box center [68, 110] width 76 height 98
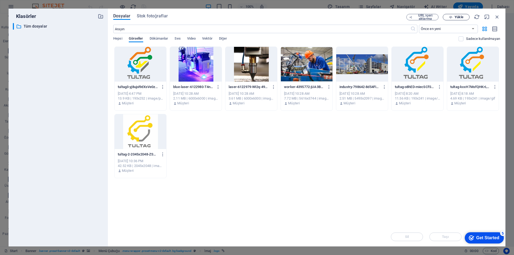
click at [457, 18] on span "Yükle" at bounding box center [458, 17] width 9 height 3
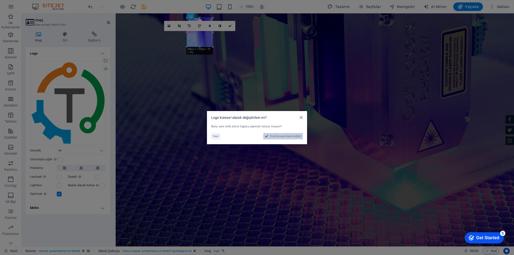
click at [290, 135] on span "Evet, küresel olarak değiştir" at bounding box center [285, 136] width 31 height 6
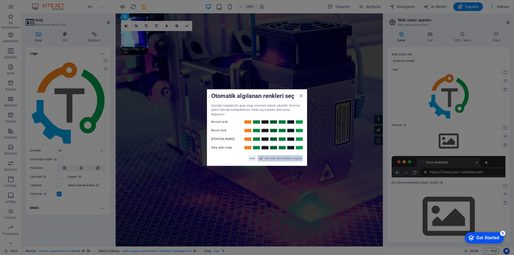
click at [285, 156] on span "Yeni web sitesi renklerini uygula" at bounding box center [282, 158] width 37 height 6
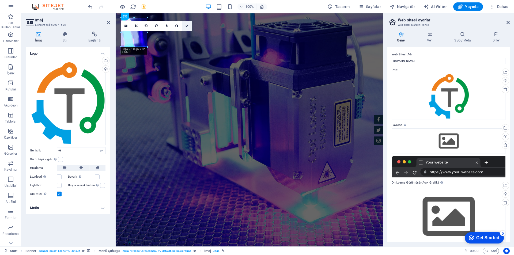
click at [189, 26] on link at bounding box center [187, 26] width 10 height 10
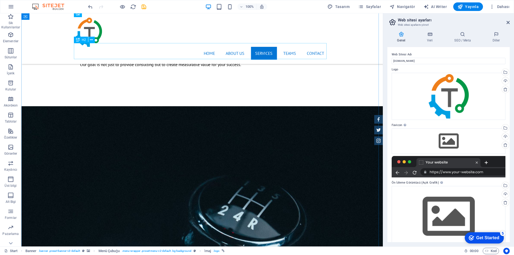
scroll to position [829, 0]
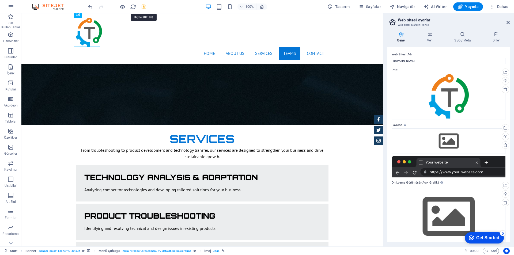
click at [145, 6] on icon "save" at bounding box center [144, 7] width 6 height 6
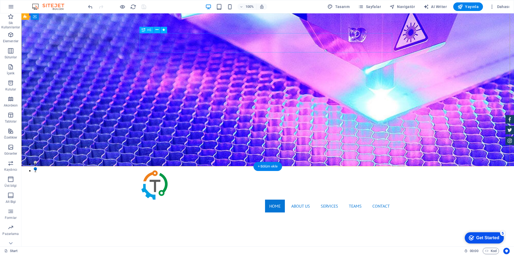
scroll to position [0, 0]
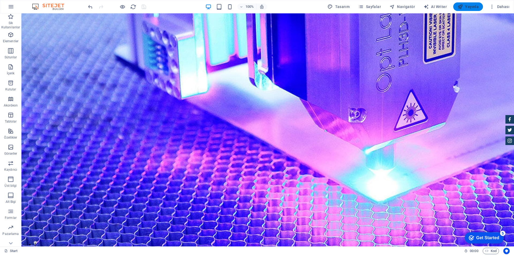
click at [469, 8] on span "Yayınla" at bounding box center [467, 6] width 21 height 5
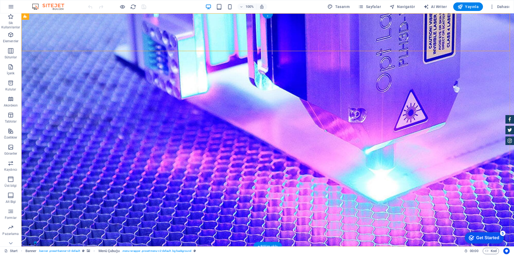
click at [267, 16] on div "+" at bounding box center [267, 16] width 10 height 5
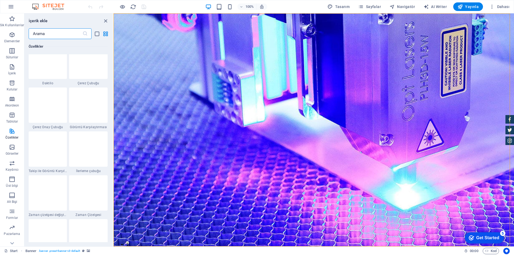
scroll to position [2059, 0]
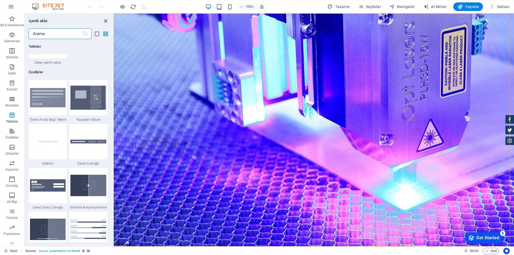
click at [106, 22] on icon "close panel" at bounding box center [105, 21] width 6 height 6
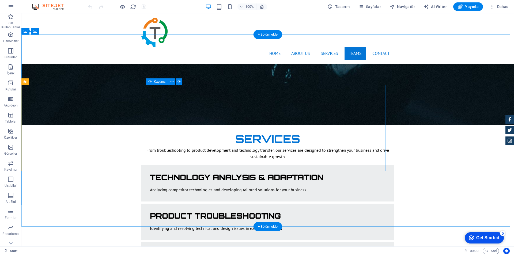
scroll to position [856, 0]
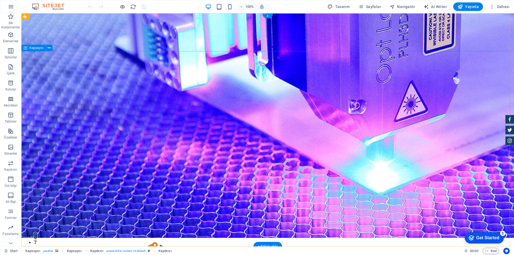
scroll to position [0, 0]
